Goal: Information Seeking & Learning: Learn about a topic

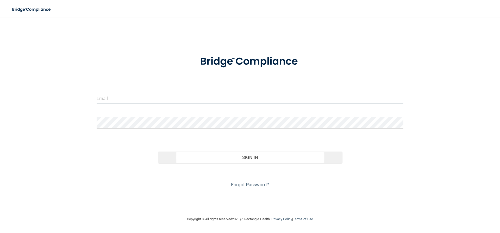
type input "[PERSON_NAME][EMAIL_ADDRESS][DOMAIN_NAME]"
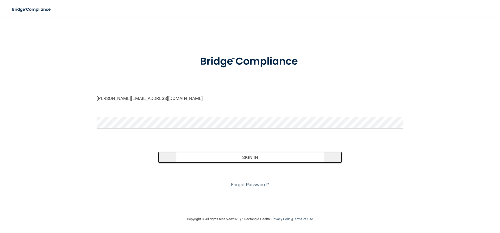
click at [234, 159] on button "Sign In" at bounding box center [250, 156] width 184 height 11
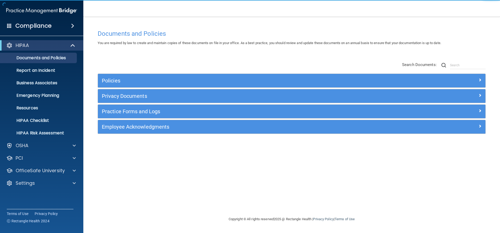
click at [157, 160] on div "Documents and Policies You are required by law to create and maintain copies of…" at bounding box center [292, 121] width 396 height 189
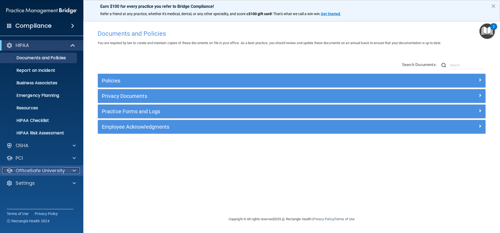
click at [26, 168] on p "OfficeSafe University" at bounding box center [40, 170] width 49 height 6
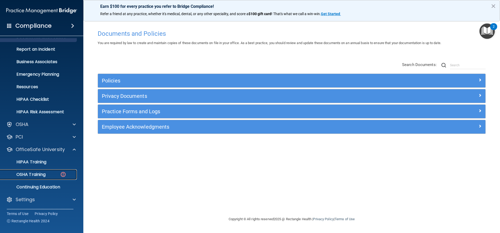
click at [25, 173] on p "OSHA Training" at bounding box center [24, 174] width 42 height 5
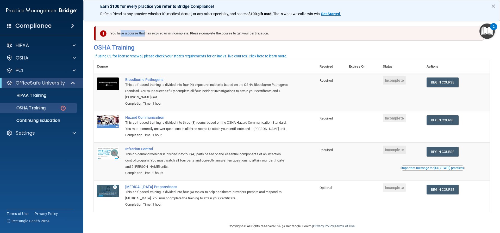
drag, startPoint x: 118, startPoint y: 33, endPoint x: 143, endPoint y: 34, distance: 25.0
click at [143, 34] on div "You have a course that has expired or is incomplete. Please complete the course…" at bounding box center [290, 33] width 388 height 15
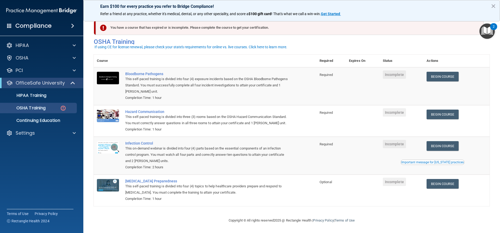
scroll to position [13, 0]
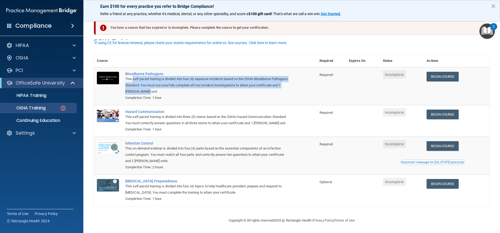
drag, startPoint x: 133, startPoint y: 72, endPoint x: 192, endPoint y: 81, distance: 59.3
click at [192, 81] on div "This self-paced training is divided into four (4) exposure incidents based on t…" at bounding box center [207, 85] width 165 height 19
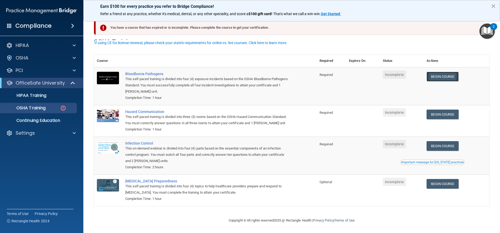
click at [441, 72] on link "Begin Course" at bounding box center [443, 77] width 32 height 10
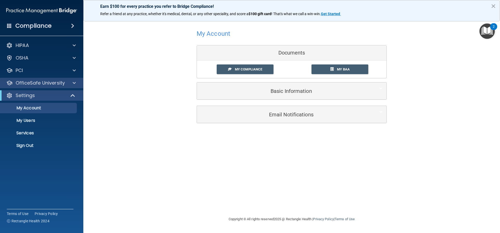
click at [26, 86] on div "OfficeSafe University" at bounding box center [42, 83] width 84 height 10
click at [252, 69] on span "My Compliance" at bounding box center [248, 69] width 27 height 4
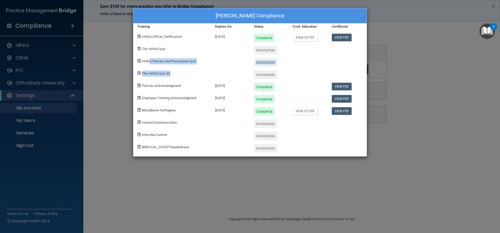
drag, startPoint x: 150, startPoint y: 61, endPoint x: 177, endPoint y: 71, distance: 28.7
click at [177, 71] on div "[PERSON_NAME] Compliance Training Expires On Status Cont. Education Certificate…" at bounding box center [250, 82] width 234 height 148
click at [177, 71] on div "The HIPAA Quiz #2" at bounding box center [172, 72] width 78 height 12
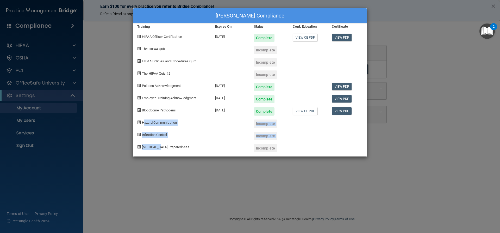
drag, startPoint x: 147, startPoint y: 123, endPoint x: 159, endPoint y: 144, distance: 24.7
click at [159, 144] on div "Michelle Wood's Compliance Training Expires On Status Cont. Education Certifica…" at bounding box center [250, 82] width 234 height 148
click at [159, 144] on div "[MEDICAL_DATA] Preparedness" at bounding box center [172, 146] width 78 height 12
click at [212, 190] on div "Michelle Wood's Compliance Training Expires On Status Cont. Education Certifica…" at bounding box center [250, 116] width 500 height 233
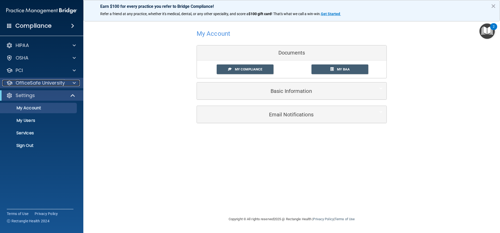
click at [36, 85] on p "OfficeSafe University" at bounding box center [40, 83] width 49 height 6
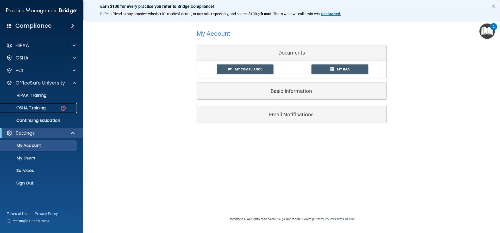
click at [35, 110] on p "OSHA Training" at bounding box center [24, 107] width 42 height 5
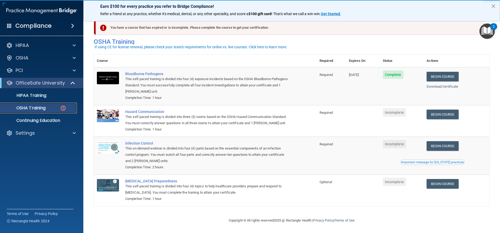
scroll to position [13, 0]
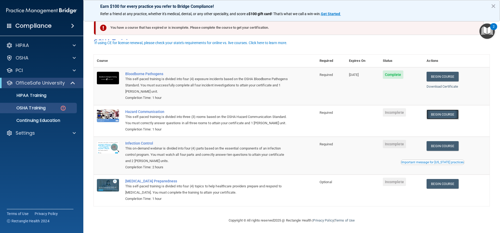
click at [454, 109] on link "Begin Course" at bounding box center [443, 114] width 32 height 10
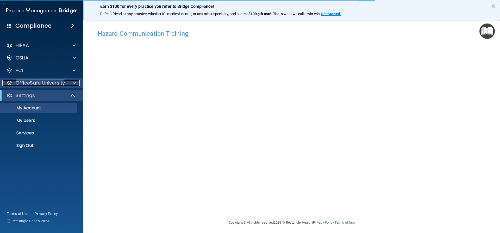
click at [32, 85] on p "OfficeSafe University" at bounding box center [40, 83] width 49 height 6
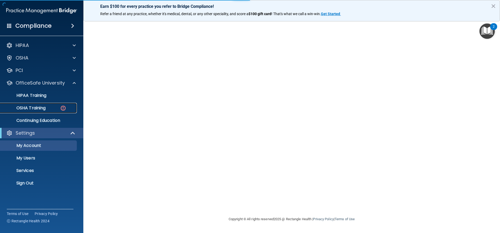
click at [36, 109] on p "OSHA Training" at bounding box center [24, 107] width 42 height 5
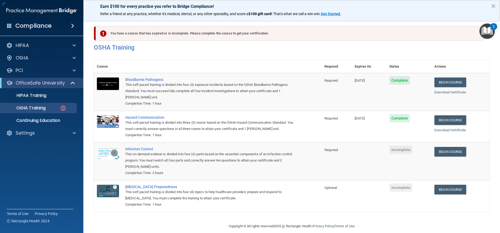
click at [238, 68] on th at bounding box center [221, 66] width 199 height 13
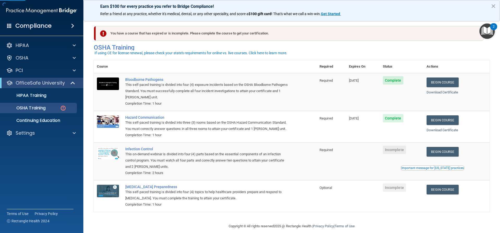
scroll to position [13, 0]
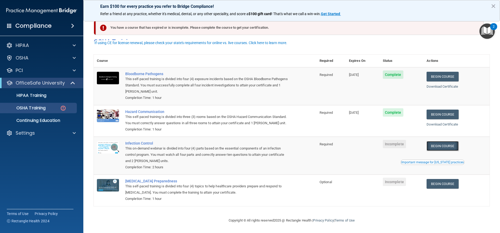
click at [441, 144] on link "Begin Course" at bounding box center [443, 146] width 32 height 10
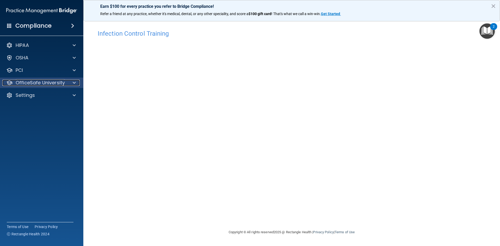
click at [30, 84] on p "OfficeSafe University" at bounding box center [40, 83] width 49 height 6
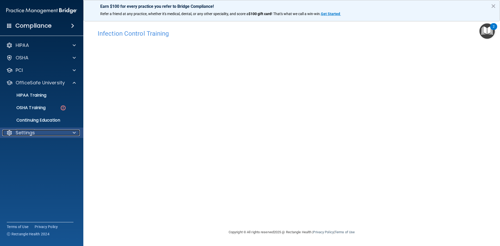
click at [26, 130] on p "Settings" at bounding box center [25, 133] width 19 height 6
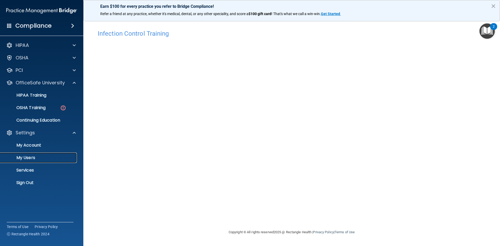
click at [33, 159] on p "My Users" at bounding box center [38, 157] width 71 height 5
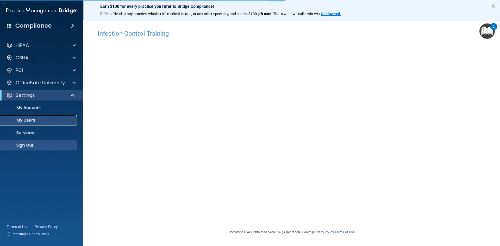
select select "20"
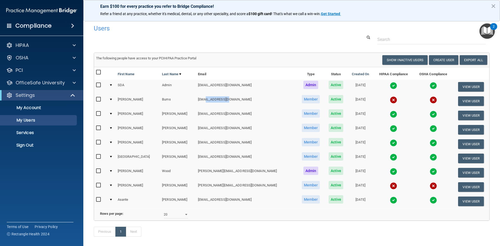
drag, startPoint x: 197, startPoint y: 99, endPoint x: 223, endPoint y: 102, distance: 26.2
click at [223, 102] on td "ashrenayburns@gmail.com" at bounding box center [246, 101] width 101 height 14
drag, startPoint x: 191, startPoint y: 186, endPoint x: 222, endPoint y: 185, distance: 31.0
click at [222, 185] on td "duncan.lillian0915@gmail.com" at bounding box center [246, 187] width 101 height 14
drag, startPoint x: 191, startPoint y: 98, endPoint x: 236, endPoint y: 102, distance: 45.2
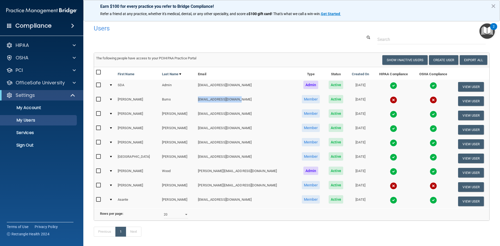
click at [236, 102] on td "ashrenayburns@gmail.com" at bounding box center [246, 101] width 101 height 14
click at [231, 103] on td "ashrenayburns@gmail.com" at bounding box center [246, 101] width 101 height 14
drag, startPoint x: 149, startPoint y: 185, endPoint x: 222, endPoint y: 189, distance: 72.5
click at [222, 189] on tr "Lillian Wright duncan.lillian0915@gmail.com Member Active 09/17/2024 View User" at bounding box center [291, 187] width 395 height 14
click at [222, 189] on td "duncan.lillian0915@gmail.com" at bounding box center [246, 187] width 101 height 14
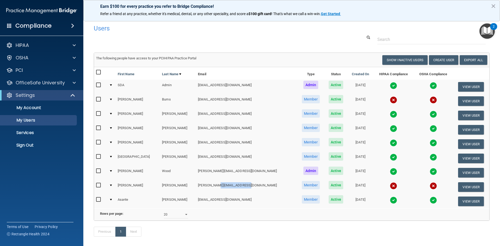
drag, startPoint x: 206, startPoint y: 185, endPoint x: 243, endPoint y: 187, distance: 37.0
click at [243, 187] on td "duncan.lillian0915@gmail.com" at bounding box center [246, 187] width 101 height 14
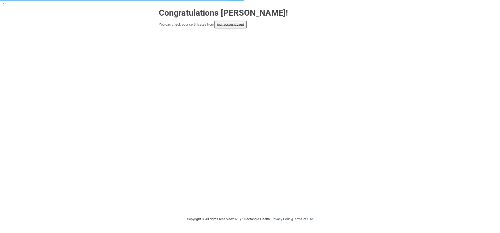
click at [233, 22] on link "your account page!" at bounding box center [230, 24] width 28 height 4
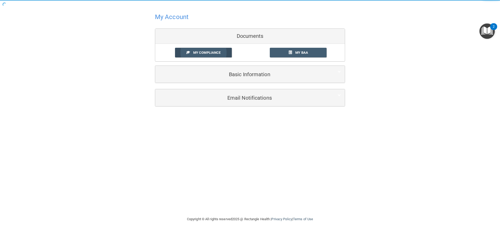
click at [205, 57] on link "My Compliance" at bounding box center [203, 53] width 57 height 10
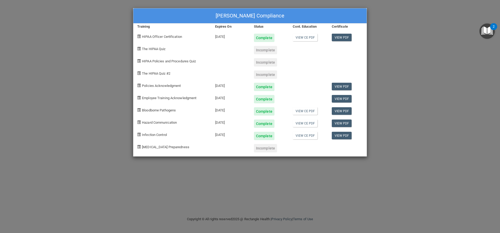
click at [163, 147] on span "[MEDICAL_DATA] Preparedness" at bounding box center [165, 147] width 47 height 4
drag, startPoint x: 146, startPoint y: 47, endPoint x: 159, endPoint y: 72, distance: 28.2
click at [159, 72] on div "[PERSON_NAME] Compliance Training Expires On Status Cont. Education Certificate…" at bounding box center [250, 82] width 234 height 148
click at [159, 72] on span "The HIPAA Quiz #2" at bounding box center [156, 73] width 28 height 4
click at [341, 110] on link "View PDF" at bounding box center [342, 111] width 20 height 8
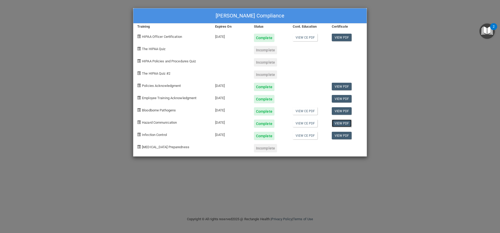
click at [337, 124] on link "View PDF" at bounding box center [342, 123] width 20 height 8
click at [343, 135] on link "View PDF" at bounding box center [342, 136] width 20 height 8
click at [342, 84] on link "View PDF" at bounding box center [342, 87] width 20 height 8
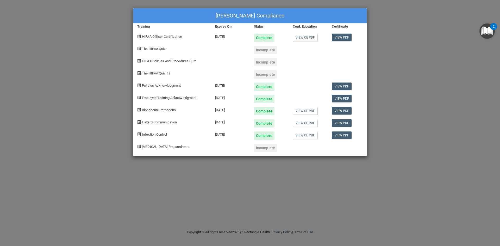
click at [236, 185] on div "[PERSON_NAME] Compliance Training Expires On Status Cont. Education Certificate…" at bounding box center [250, 123] width 500 height 246
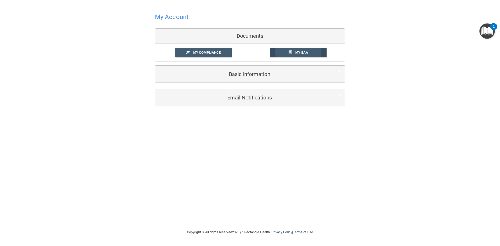
click at [299, 55] on link "My BAA" at bounding box center [298, 53] width 57 height 10
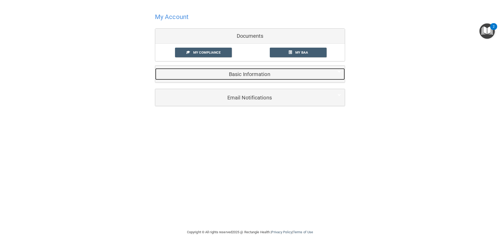
click at [249, 75] on h5 "Basic Information" at bounding box center [242, 74] width 166 height 6
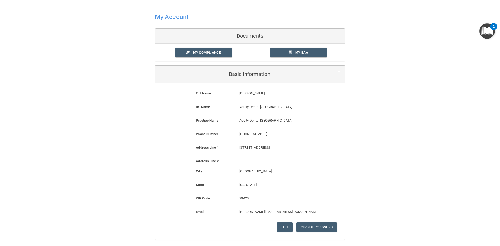
click at [486, 31] on img "Open Resource Center, 2 new notifications" at bounding box center [486, 30] width 15 height 15
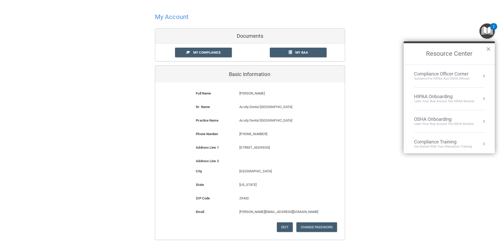
click at [434, 73] on div "Compliance Officer Corner" at bounding box center [441, 74] width 55 height 6
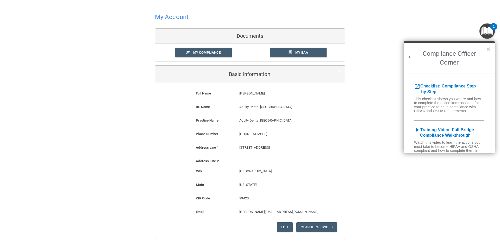
drag, startPoint x: 410, startPoint y: 56, endPoint x: 418, endPoint y: 57, distance: 7.6
click at [414, 57] on div "Compliance Officer Corner ×" at bounding box center [449, 57] width 91 height 32
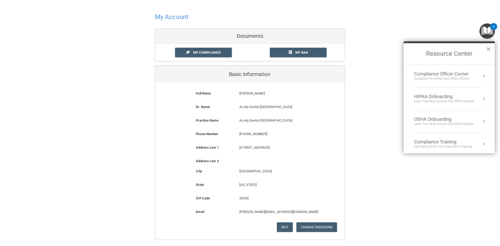
click at [487, 48] on button "×" at bounding box center [488, 49] width 5 height 8
